Goal: Information Seeking & Learning: Learn about a topic

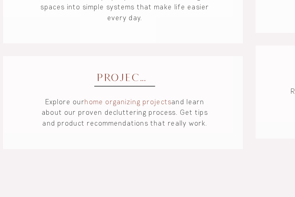
scroll to position [454, 0]
click at [64, 122] on span "PROJECTS" at bounding box center [74, 125] width 34 height 7
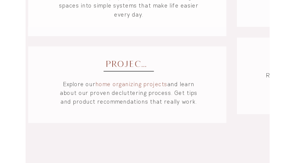
scroll to position [476, 0]
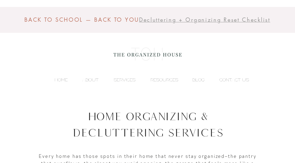
click at [54, 79] on p "HOME" at bounding box center [60, 79] width 19 height 9
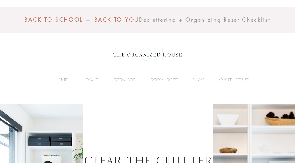
click at [124, 81] on p "SERVICES" at bounding box center [125, 79] width 28 height 9
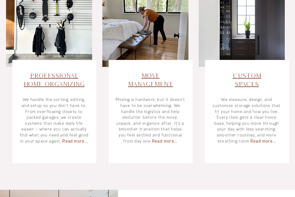
scroll to position [275, 0]
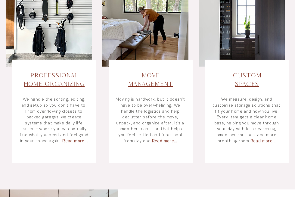
click at [28, 82] on span "Professional Home Organizing" at bounding box center [54, 79] width 61 height 15
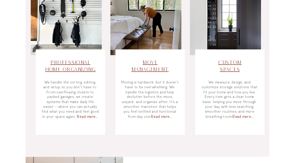
scroll to position [256, 0]
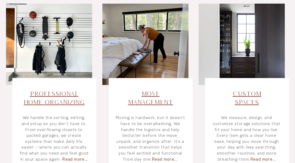
click at [158, 100] on span "Move Management​" at bounding box center [150, 97] width 45 height 15
